Goal: Task Accomplishment & Management: Manage account settings

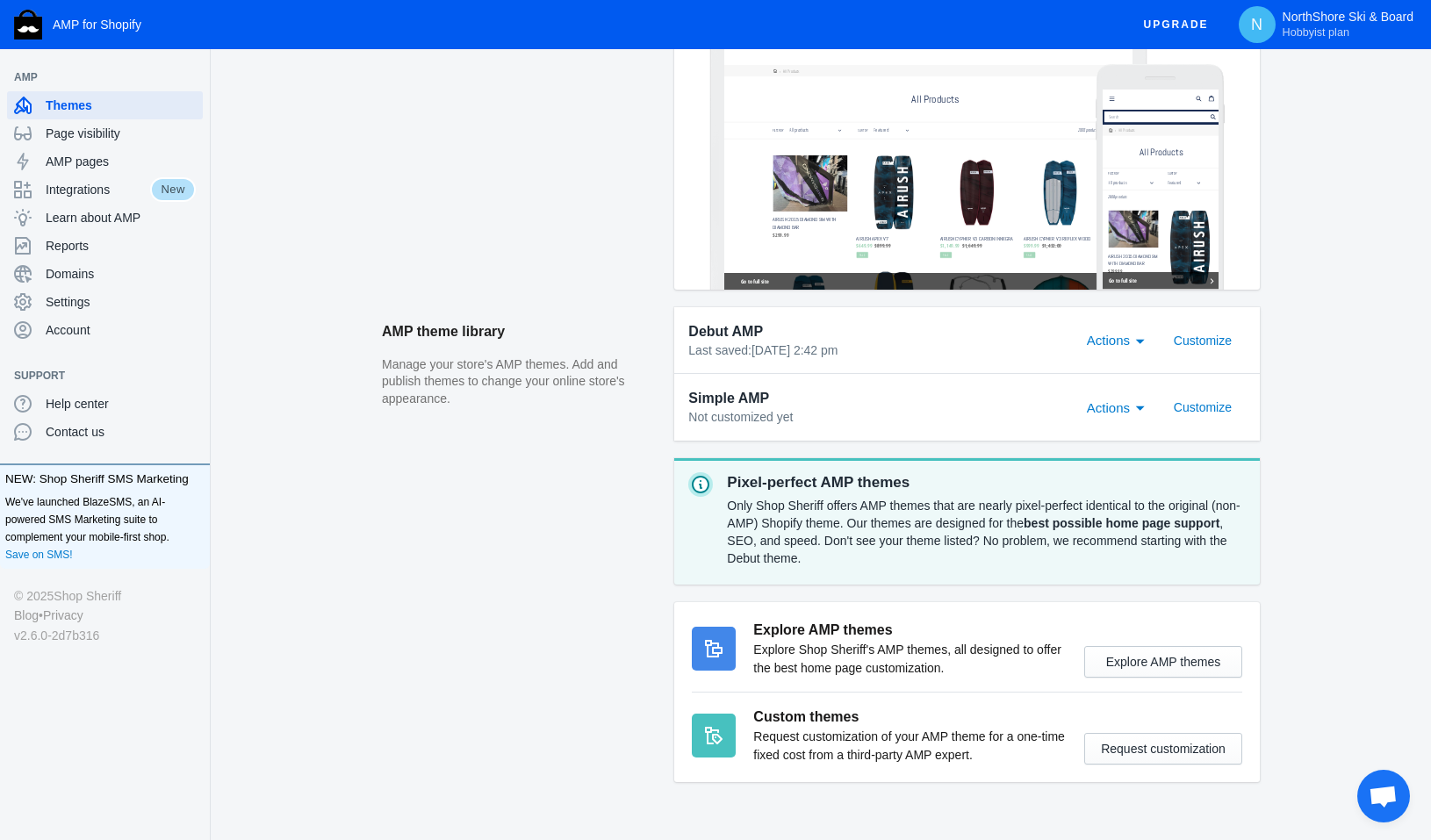
scroll to position [415, 0]
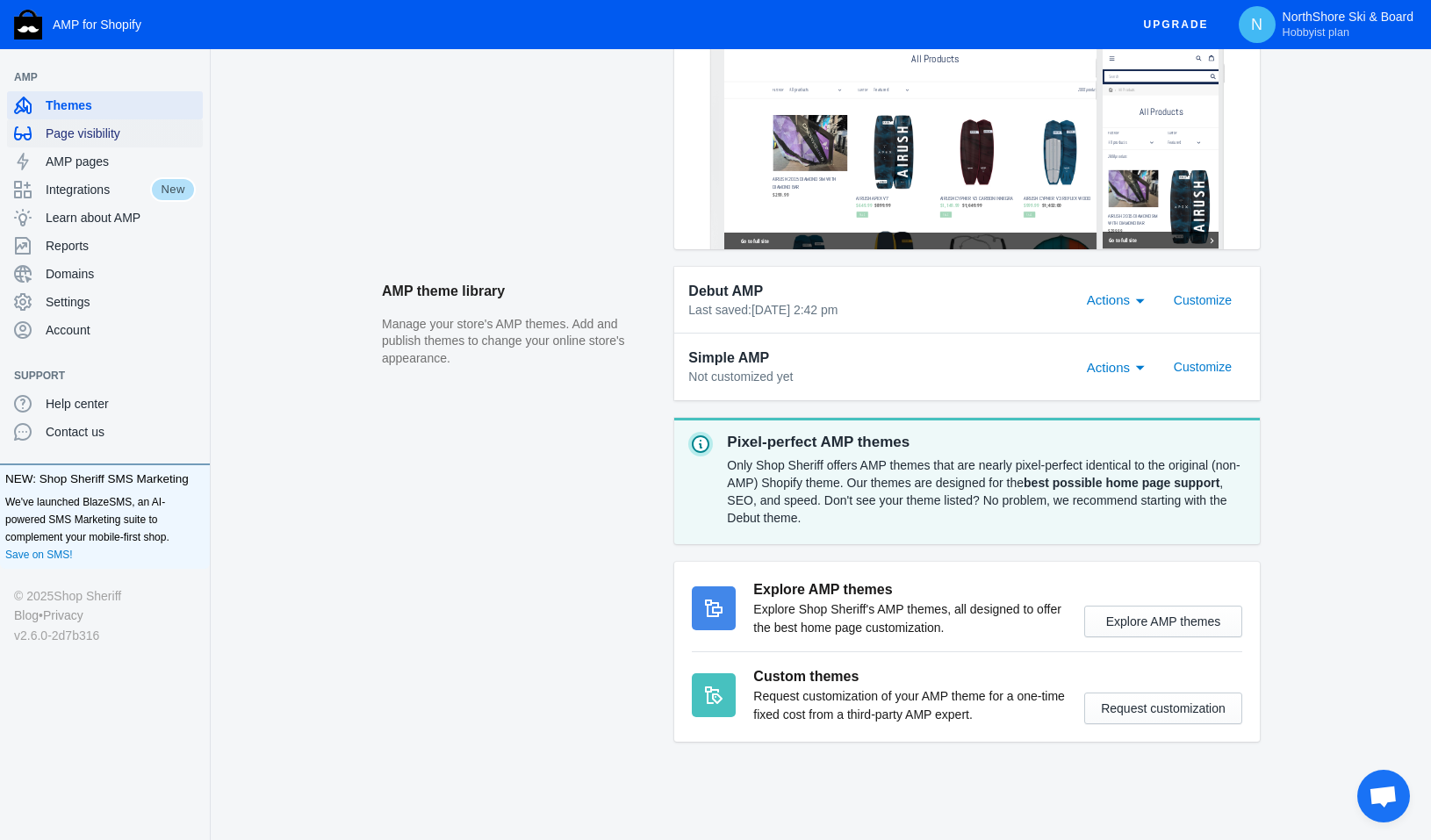
click at [93, 141] on span "Page visibility" at bounding box center [121, 133] width 150 height 18
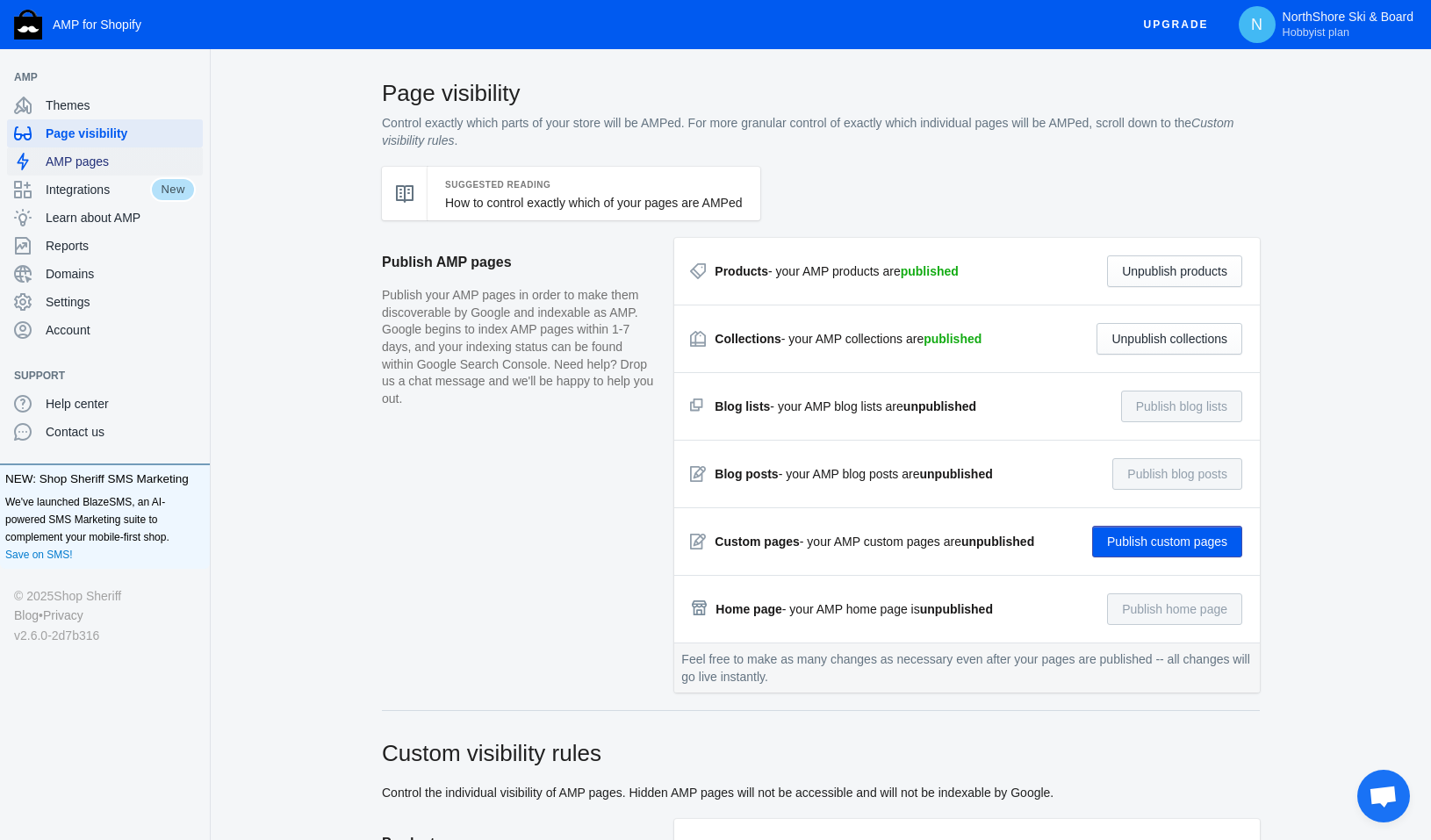
click at [80, 165] on span "AMP pages" at bounding box center [121, 162] width 150 height 18
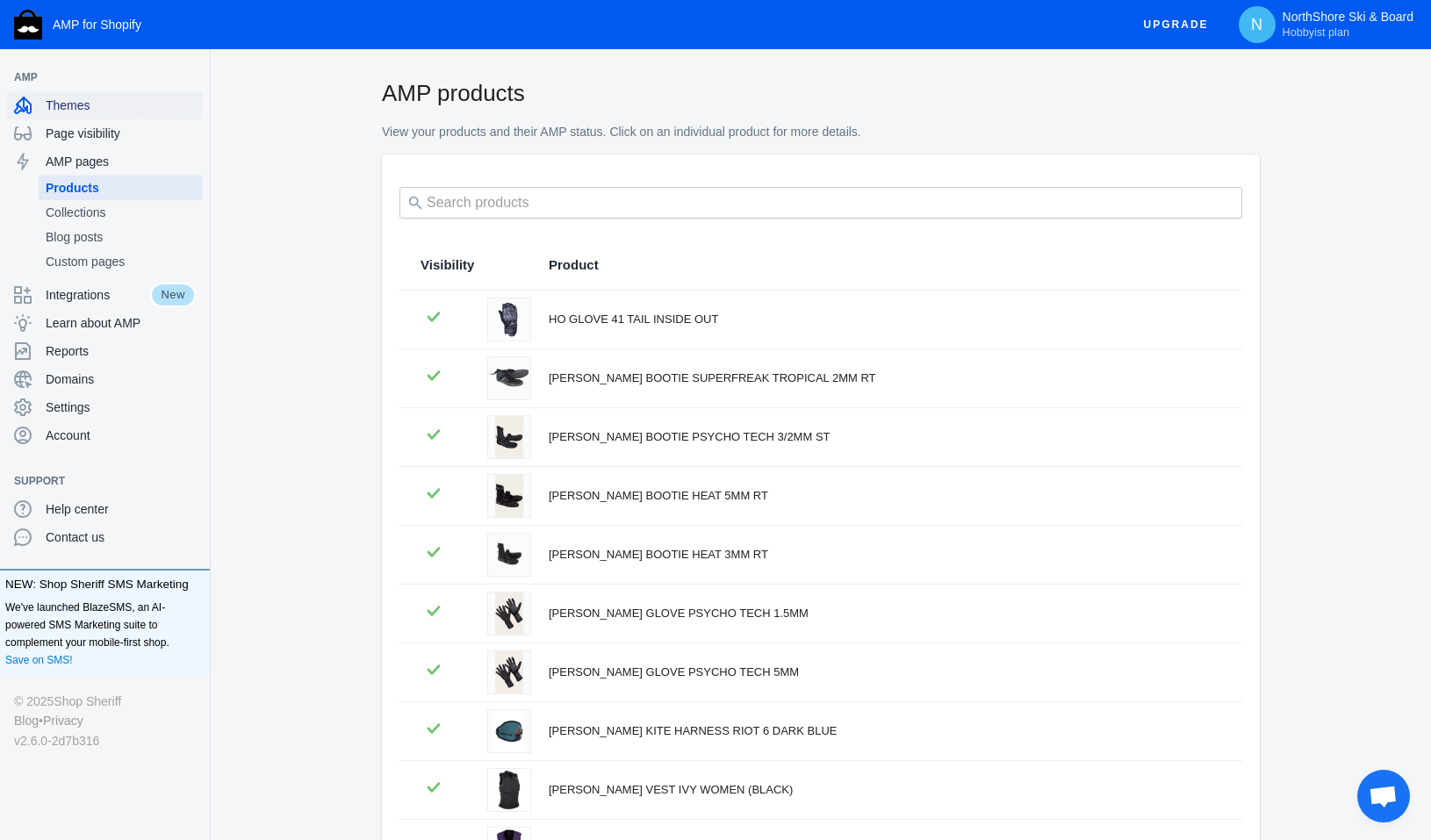
click at [81, 97] on span "Themes" at bounding box center [121, 106] width 150 height 18
